Goal: Task Accomplishment & Management: Complete application form

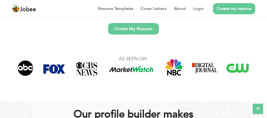
scroll to position [140, 0]
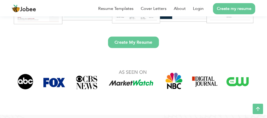
click at [151, 41] on link "Create My Resume" at bounding box center [133, 42] width 51 height 11
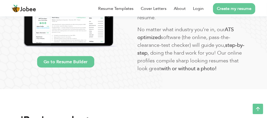
scroll to position [330, 0]
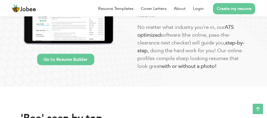
click at [81, 61] on link "Go to Resume Builder" at bounding box center [65, 59] width 57 height 11
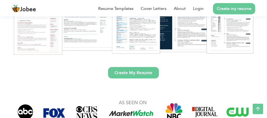
scroll to position [67, 0]
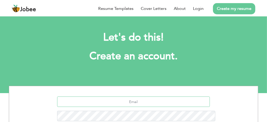
click at [168, 97] on input "text" at bounding box center [133, 102] width 153 height 10
type input "khanabuhuzaman@gmail.com"
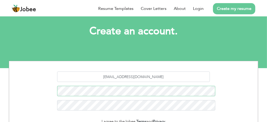
scroll to position [31, 0]
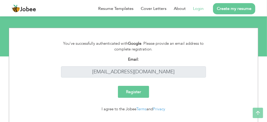
scroll to position [38, 0]
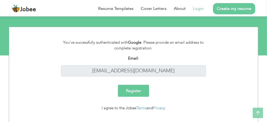
click at [267, 51] on html "Jobee Resume Templates Cover Letters About Login Create my resume Register Asso…" at bounding box center [133, 8] width 267 height 93
click at [137, 91] on input "Register" at bounding box center [133, 91] width 31 height 12
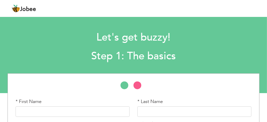
click at [52, 100] on div "* First Name" at bounding box center [73, 107] width 114 height 18
click at [36, 101] on label "* First Name" at bounding box center [29, 101] width 26 height 7
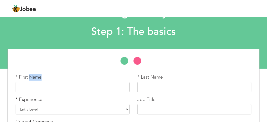
scroll to position [25, 0]
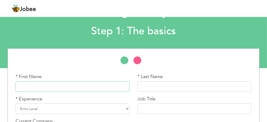
click at [38, 87] on input "text" at bounding box center [73, 86] width 114 height 10
type input "m"
click at [152, 83] on input "text" at bounding box center [195, 86] width 114 height 10
click at [46, 83] on input "M NUMAN" at bounding box center [73, 86] width 114 height 10
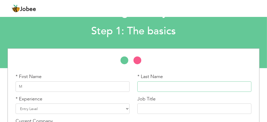
click at [145, 87] on input "text" at bounding box center [195, 86] width 114 height 10
click at [30, 87] on input "M" at bounding box center [73, 86] width 114 height 10
type input "M UHAMMAD"
click at [156, 91] on input "text" at bounding box center [195, 86] width 114 height 10
type input "NU"
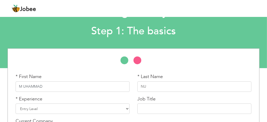
click at [24, 86] on input "M UHAMMAD" at bounding box center [73, 86] width 114 height 10
type input "MUHAMMAD"
click at [147, 85] on input "NU" at bounding box center [195, 86] width 114 height 10
type input "NUMAN"
click at [35, 109] on select "Entry Level Less than 1 Year 1 Year 2 Years 3 Years 4 Years 5 Years 6 Years 7 Y…" at bounding box center [73, 109] width 114 height 10
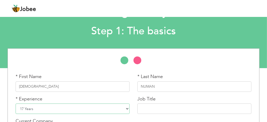
click at [16, 104] on select "Entry Level Less than 1 Year 1 Year 2 Years 3 Years 4 Years 5 Years 6 Years 7 Y…" at bounding box center [73, 109] width 114 height 10
click at [124, 107] on select "Entry Level Less than 1 Year 1 Year 2 Years 3 Years 4 Years 5 Years 6 Years 7 Y…" at bounding box center [73, 109] width 114 height 10
select select "2"
click at [16, 104] on select "Entry Level Less than 1 Year 1 Year 2 Years 3 Years 4 Years 5 Years 6 Years 7 Y…" at bounding box center [73, 109] width 114 height 10
click at [165, 107] on input "text" at bounding box center [195, 109] width 114 height 10
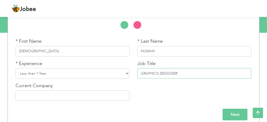
scroll to position [66, 0]
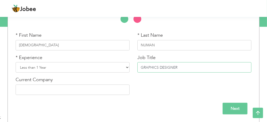
type input "GRAPHICS DESIGNER"
click at [96, 93] on input "text" at bounding box center [73, 90] width 114 height 10
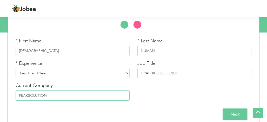
scroll to position [61, 0]
type input "PEAKSOLUTION"
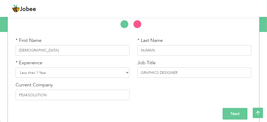
click at [232, 115] on input "Next" at bounding box center [235, 114] width 25 height 12
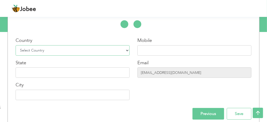
click at [76, 50] on select "Select Country Afghanistan Albania Algeria American Samoa Andorra Angola Anguil…" at bounding box center [73, 50] width 114 height 10
select select "166"
click at [16, 45] on select "Select Country Afghanistan Albania Algeria American Samoa Andorra Angola Anguil…" at bounding box center [73, 50] width 114 height 10
click at [169, 49] on input "text" at bounding box center [195, 50] width 114 height 10
click at [84, 74] on input "text" at bounding box center [73, 72] width 114 height 10
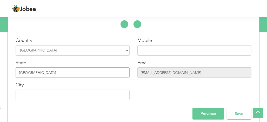
type input "PUNJAB"
click at [75, 91] on input "text" at bounding box center [73, 95] width 114 height 10
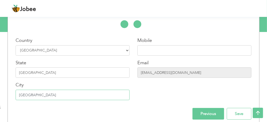
type input "[GEOGRAPHIC_DATA]"
click at [144, 47] on input "text" at bounding box center [195, 50] width 114 height 10
type input "0"
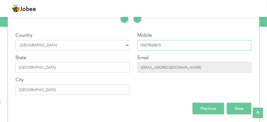
type input "03279520615"
click at [240, 109] on input "Save" at bounding box center [239, 109] width 25 height 12
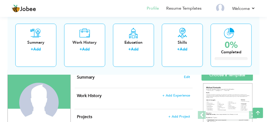
scroll to position [36, 0]
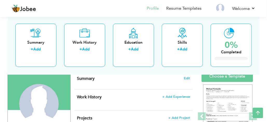
drag, startPoint x: 271, startPoint y: 18, endPoint x: 271, endPoint y: 29, distance: 10.9
click at [267, 29] on html "Jobee Profile Resume Templates Resume Templates Cover Letters About My Resume W…" at bounding box center [133, 25] width 267 height 122
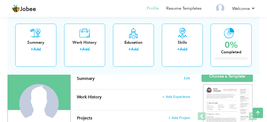
click at [163, 85] on div "Summary Edit" at bounding box center [134, 80] width 118 height 18
click at [188, 78] on span "Edit" at bounding box center [187, 78] width 6 height 4
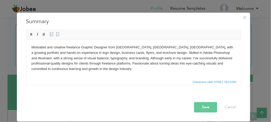
click at [35, 44] on html "Motivated and creative freelance Graphic Designer from Lahore, Punjab, Pakistan…" at bounding box center [133, 57] width 215 height 37
click at [32, 46] on body "Motivated and creative freelance Graphic Designer from Lahore, Punjab, Pakistan…" at bounding box center [133, 57] width 204 height 27
drag, startPoint x: 32, startPoint y: 46, endPoint x: 24, endPoint y: 48, distance: 8.3
click at [26, 48] on html "Motivated and creative freelance Graphic Designer from Lahore, Punjab, Pakistan…" at bounding box center [133, 57] width 215 height 37
drag, startPoint x: 116, startPoint y: 46, endPoint x: 153, endPoint y: 47, distance: 37.7
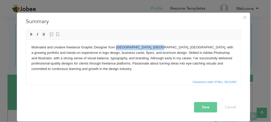
click at [153, 47] on body "Motivated and creative freelance Graphic Designer from Lahore, Punjab, Pakistan…" at bounding box center [133, 57] width 204 height 27
click at [30, 32] on span at bounding box center [31, 34] width 4 height 4
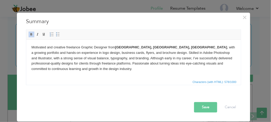
click at [96, 71] on body "Motivated and creative freelance Graphic Designer from Lahore, Punjab, Pakistan…" at bounding box center [133, 57] width 204 height 27
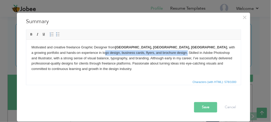
drag, startPoint x: 34, startPoint y: 53, endPoint x: 117, endPoint y: 54, distance: 83.0
click at [117, 54] on body "Motivated and creative freelance Graphic Designer from Lahore, Punjab, Pakistan…" at bounding box center [133, 57] width 204 height 27
click at [31, 34] on span at bounding box center [31, 34] width 4 height 4
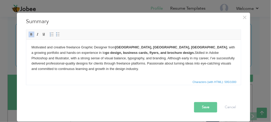
click at [33, 53] on body "Motivated and creative freelance Graphic Designer from Lahore, Punjab, Pakistan…" at bounding box center [133, 57] width 204 height 27
click at [33, 52] on body "Motivated and creative freelance Graphic Designer from Lahore, Punjab, Pakistan…" at bounding box center [133, 57] width 204 height 27
click at [30, 32] on link "Bold" at bounding box center [32, 34] width 6 height 6
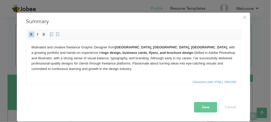
click at [126, 54] on body "Motivated and creative freelance Graphic Designer from Lahore, Punjab, Pakistan…" at bounding box center [133, 57] width 204 height 27
drag, startPoint x: 140, startPoint y: 52, endPoint x: 187, endPoint y: 52, distance: 46.8
click at [187, 52] on body "Motivated and creative freelance Graphic Designer from Lahore, Punjab, Pakistan…" at bounding box center [133, 57] width 204 height 27
click at [32, 30] on span "Editor toolbars Basic Styles Bold Italic Underline Paragraph Insert/Remove Numb…" at bounding box center [133, 35] width 215 height 10
click at [191, 52] on body "Motivated and creative freelance Graphic Designer from Lahore, Punjab, Pakistan…" at bounding box center [133, 57] width 204 height 27
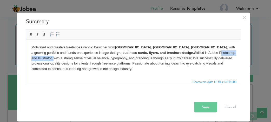
drag, startPoint x: 188, startPoint y: 52, endPoint x: 150, endPoint y: 52, distance: 38.0
click at [150, 52] on body "Motivated and creative freelance Graphic Designer from Lahore, Punjab, Pakistan…" at bounding box center [133, 57] width 204 height 27
click at [30, 35] on span at bounding box center [31, 34] width 4 height 4
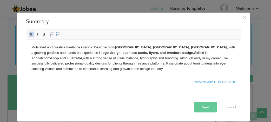
click at [205, 53] on body "Motivated and creative freelance Graphic Designer from Lahore, Punjab, Pakistan…" at bounding box center [133, 57] width 204 height 27
drag, startPoint x: 62, startPoint y: 58, endPoint x: 46, endPoint y: 57, distance: 16.4
click at [46, 57] on body "Motivated and creative freelance Graphic Designer from Lahore, Punjab, Pakistan…" at bounding box center [133, 57] width 204 height 27
click at [33, 34] on span at bounding box center [31, 34] width 4 height 4
click at [47, 58] on body "Motivated and creative freelance Graphic Designer from Lahore, Punjab, Pakistan…" at bounding box center [133, 57] width 204 height 27
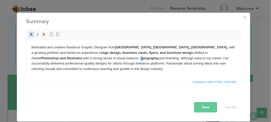
click at [30, 33] on span at bounding box center [31, 34] width 4 height 4
click at [139, 57] on strong "ty pography," at bounding box center [148, 58] width 19 height 4
drag, startPoint x: 71, startPoint y: 57, endPoint x: 85, endPoint y: 57, distance: 13.3
click at [85, 57] on body "Motivated and creative freelance Graphic Designer from Lahore, Punjab, Pakistan…" at bounding box center [133, 57] width 204 height 27
click at [30, 33] on span at bounding box center [31, 34] width 4 height 4
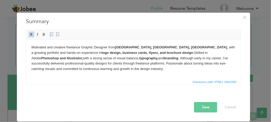
click at [207, 108] on button "Save" at bounding box center [205, 107] width 23 height 10
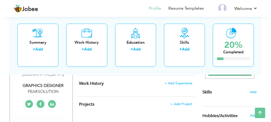
scroll to position [103, 0]
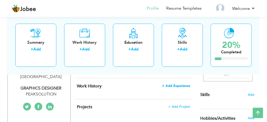
click at [171, 84] on span "+ Add Experience" at bounding box center [176, 86] width 28 height 4
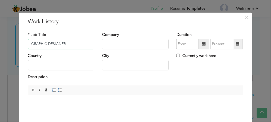
type input "GRAPHIC DESIGNER"
click at [112, 43] on input "text" at bounding box center [135, 44] width 67 height 10
type input "PEAKSOLUTION"
click at [76, 65] on input "text" at bounding box center [61, 65] width 67 height 10
type input "[GEOGRAPHIC_DATA]"
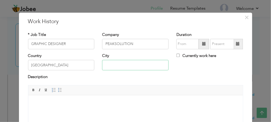
click at [112, 64] on input "text" at bounding box center [135, 65] width 67 height 10
type input "[GEOGRAPHIC_DATA]"
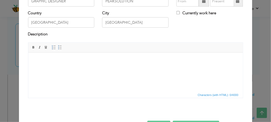
scroll to position [43, 0]
click at [42, 62] on body at bounding box center [135, 59] width 204 height 5
click at [61, 60] on body at bounding box center [135, 59] width 204 height 5
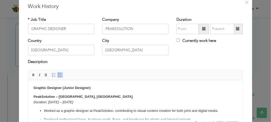
scroll to position [15, 0]
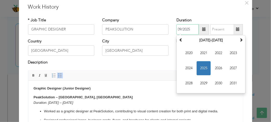
click at [184, 29] on input "09/2025" at bounding box center [188, 29] width 22 height 10
click at [202, 54] on span "2021" at bounding box center [204, 53] width 14 height 14
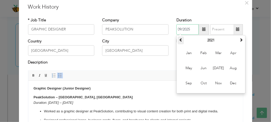
click at [179, 40] on span at bounding box center [181, 40] width 4 height 4
click at [191, 27] on input "09/2025" at bounding box center [188, 29] width 22 height 10
click at [191, 67] on span "May" at bounding box center [189, 68] width 14 height 14
click at [190, 29] on input "05/2020" at bounding box center [188, 29] width 22 height 10
type input "05/2024"
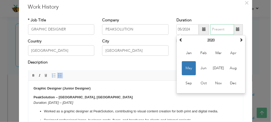
type input "09/2025"
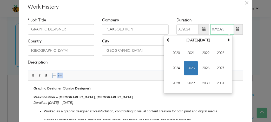
click at [216, 27] on input "09/2025" at bounding box center [223, 29] width 24 height 10
click at [191, 65] on span "2025" at bounding box center [191, 68] width 14 height 14
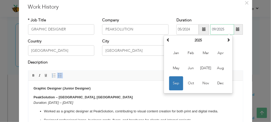
click at [173, 81] on span "Sep" at bounding box center [176, 83] width 14 height 14
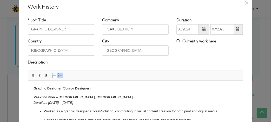
click at [177, 41] on input "Currently work here" at bounding box center [178, 40] width 3 height 3
checkbox input "true"
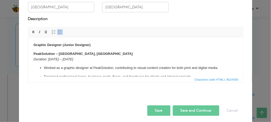
scroll to position [60, 0]
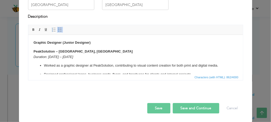
click at [184, 110] on button "Save and Continue" at bounding box center [196, 108] width 47 height 10
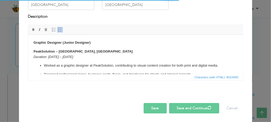
checkbox input "false"
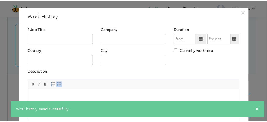
scroll to position [2, 0]
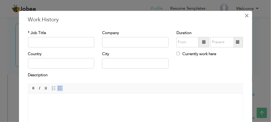
click at [245, 15] on span "×" at bounding box center [247, 15] width 4 height 9
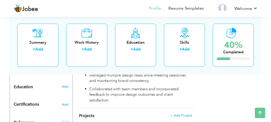
scroll to position [254, 0]
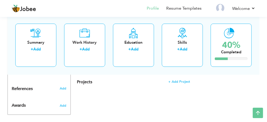
click at [183, 74] on div "Summary + Add Work History + Add Education + Add Skills + Add 40% Completed" at bounding box center [134, 45] width 252 height 59
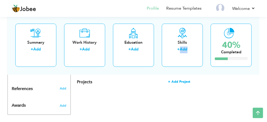
click at [182, 80] on span "+ Add Project" at bounding box center [179, 82] width 22 height 4
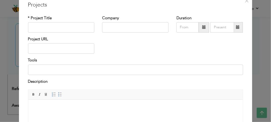
scroll to position [16, 0]
click at [71, 30] on input "text" at bounding box center [61, 27] width 67 height 10
click at [51, 50] on input "text" at bounding box center [61, 49] width 67 height 10
click at [66, 24] on input "BUSSINESS CARD" at bounding box center [61, 27] width 67 height 10
type input "BUSSINESS CARD / BROCHURE"
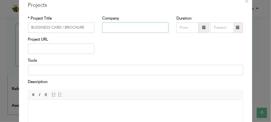
click at [108, 29] on input "text" at bounding box center [135, 27] width 67 height 10
type input "P"
type input "PEAKSOLUTION"
click at [66, 53] on input "text" at bounding box center [61, 49] width 67 height 10
type input "09/2025"
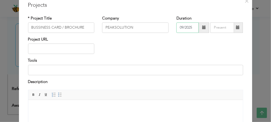
click at [193, 29] on input "09/2025" at bounding box center [188, 27] width 22 height 10
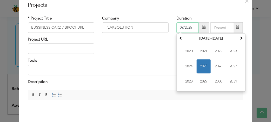
click at [207, 67] on span "2025" at bounding box center [204, 66] width 14 height 14
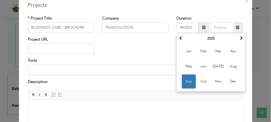
click at [237, 28] on span at bounding box center [238, 28] width 4 height 4
type input "09/2025"
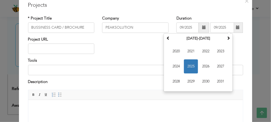
click at [221, 11] on div "× Projects * Project Title BUSSINESS CARD / BROCHURE Company PEAKSOLUTION Durat…" at bounding box center [136, 92] width 234 height 192
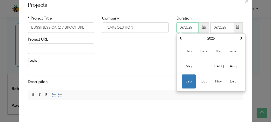
click at [182, 28] on input "09/2025" at bounding box center [188, 27] width 22 height 10
type input "04/2025"
click at [217, 13] on div "* Project Title BUSSINESS CARD / BROCHURE Company PEAKSOLUTION Duration 04/2025…" at bounding box center [135, 83] width 223 height 142
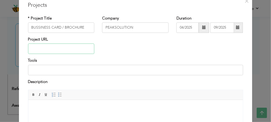
click at [51, 48] on input "text" at bounding box center [61, 49] width 67 height 10
click at [47, 72] on input at bounding box center [135, 70] width 215 height 10
type input "ADOBE ILLUSTRATOR & PHOTOSHOP"
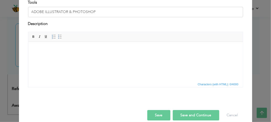
scroll to position [81, 0]
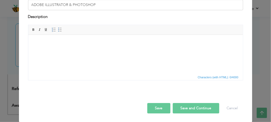
click at [48, 46] on html at bounding box center [135, 43] width 215 height 16
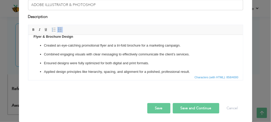
click at [185, 112] on button "Save and Continue" at bounding box center [196, 108] width 47 height 10
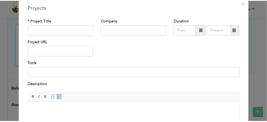
scroll to position [1, 0]
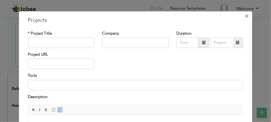
click at [245, 16] on span "×" at bounding box center [247, 15] width 4 height 9
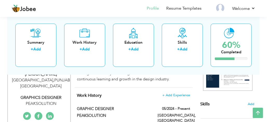
scroll to position [95, 0]
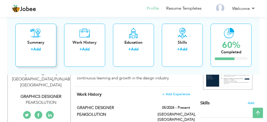
click at [38, 50] on link "Add" at bounding box center [38, 49] width 8 height 5
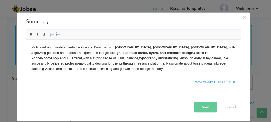
click at [214, 106] on button "Save" at bounding box center [205, 107] width 23 height 10
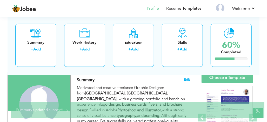
scroll to position [29, 0]
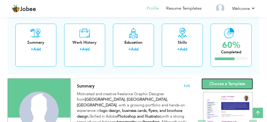
click at [219, 85] on link "Choose a Template" at bounding box center [228, 83] width 52 height 11
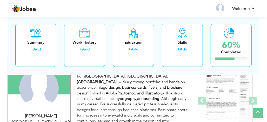
scroll to position [58, 0]
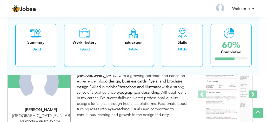
click at [253, 92] on span at bounding box center [253, 95] width 8 height 8
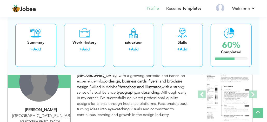
click at [44, 96] on div "Change Remove" at bounding box center [39, 82] width 40 height 40
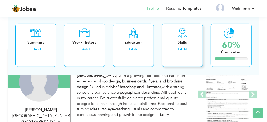
drag, startPoint x: 134, startPoint y: 76, endPoint x: 165, endPoint y: 65, distance: 32.9
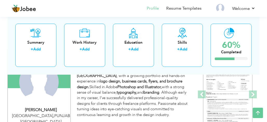
click at [204, 49] on div "Summary + Add Work History + Add Education + Add Skills + Add 60% Completed" at bounding box center [134, 45] width 252 height 59
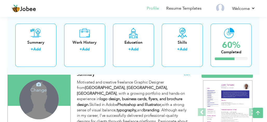
scroll to position [45, 0]
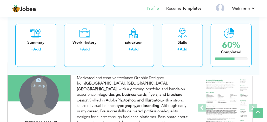
click at [38, 80] on icon at bounding box center [38, 80] width 5 height 5
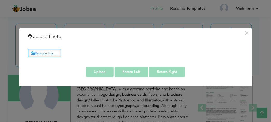
click at [52, 54] on label "Browse File ..." at bounding box center [44, 53] width 33 height 8
click at [0, 0] on input "Browse File ..." at bounding box center [0, 0] width 0 height 0
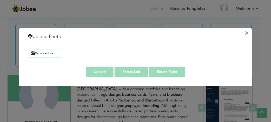
click at [249, 30] on button "×" at bounding box center [247, 33] width 8 height 8
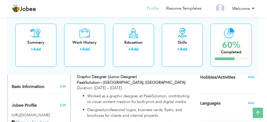
scroll to position [145, 0]
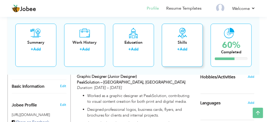
click at [166, 43] on div "Skills" at bounding box center [182, 42] width 33 height 5
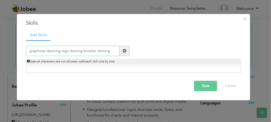
type input "graphices desining logo disining brosher disining"
click at [210, 86] on button "Save" at bounding box center [205, 86] width 23 height 10
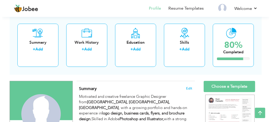
scroll to position [25, 0]
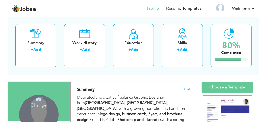
click at [40, 101] on icon at bounding box center [38, 99] width 5 height 5
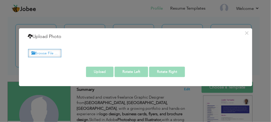
click at [56, 51] on label "Browse File ..." at bounding box center [44, 53] width 33 height 8
click at [0, 0] on input "Browse File ..." at bounding box center [0, 0] width 0 height 0
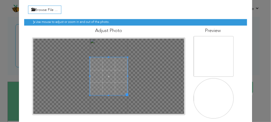
scroll to position [51, 0]
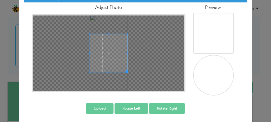
click at [107, 108] on button "Upload" at bounding box center [100, 109] width 28 height 10
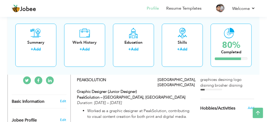
scroll to position [105, 0]
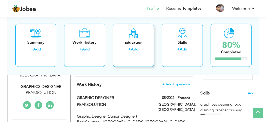
click at [145, 38] on div "Education + Add" at bounding box center [133, 44] width 41 height 43
radio input "true"
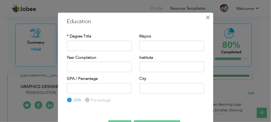
click at [208, 17] on span "×" at bounding box center [208, 17] width 4 height 9
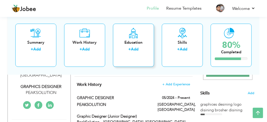
click at [151, 47] on div "Education + Add" at bounding box center [133, 44] width 41 height 43
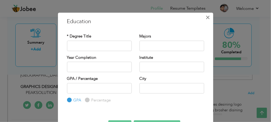
click at [208, 16] on span "×" at bounding box center [208, 17] width 4 height 9
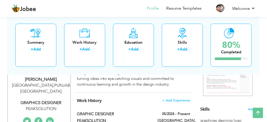
scroll to position [85, 0]
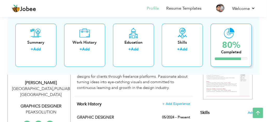
click at [238, 41] on div "80%" at bounding box center [231, 45] width 20 height 9
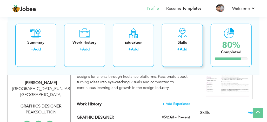
click at [199, 40] on div "Skills + Add" at bounding box center [182, 44] width 41 height 43
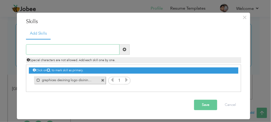
click at [73, 49] on input "text" at bounding box center [73, 49] width 94 height 10
type input "GRAPHIC DESINING LOGO BRUSHER FLYER SHAPE"
click at [213, 103] on button "Save" at bounding box center [205, 105] width 23 height 10
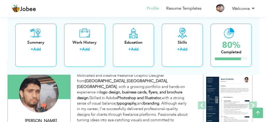
scroll to position [46, 0]
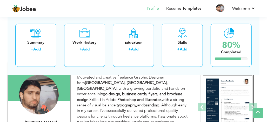
click at [238, 93] on img at bounding box center [227, 107] width 49 height 64
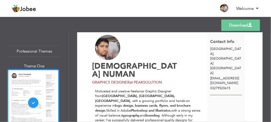
scroll to position [15, 0]
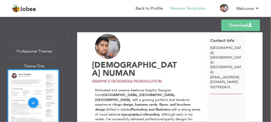
click at [140, 82] on span "at PEAKSOLUTION" at bounding box center [146, 81] width 32 height 5
click at [182, 79] on div "[PERSON_NAME] GRAPHICS DESIGNER at PEAKSOLUTION" at bounding box center [151, 59] width 118 height 50
click at [133, 82] on span "at PEAKSOLUTION" at bounding box center [146, 81] width 32 height 5
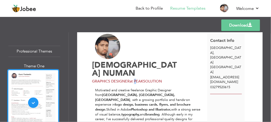
click at [133, 82] on span "at PEAKSOLUTION" at bounding box center [146, 81] width 32 height 5
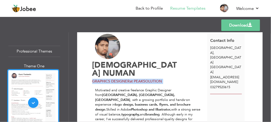
click at [133, 82] on span "at PEAKSOLUTION" at bounding box center [146, 81] width 32 height 5
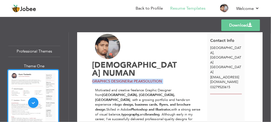
click at [133, 82] on span "at PEAKSOLUTION" at bounding box center [146, 81] width 32 height 5
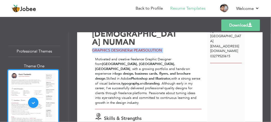
scroll to position [49, 0]
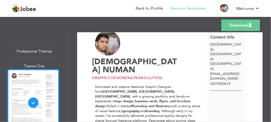
scroll to position [0, 0]
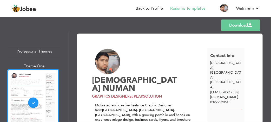
click at [223, 105] on div at bounding box center [226, 107] width 37 height 4
click at [246, 28] on link "Download" at bounding box center [241, 25] width 39 height 11
